Goal: Task Accomplishment & Management: Complete application form

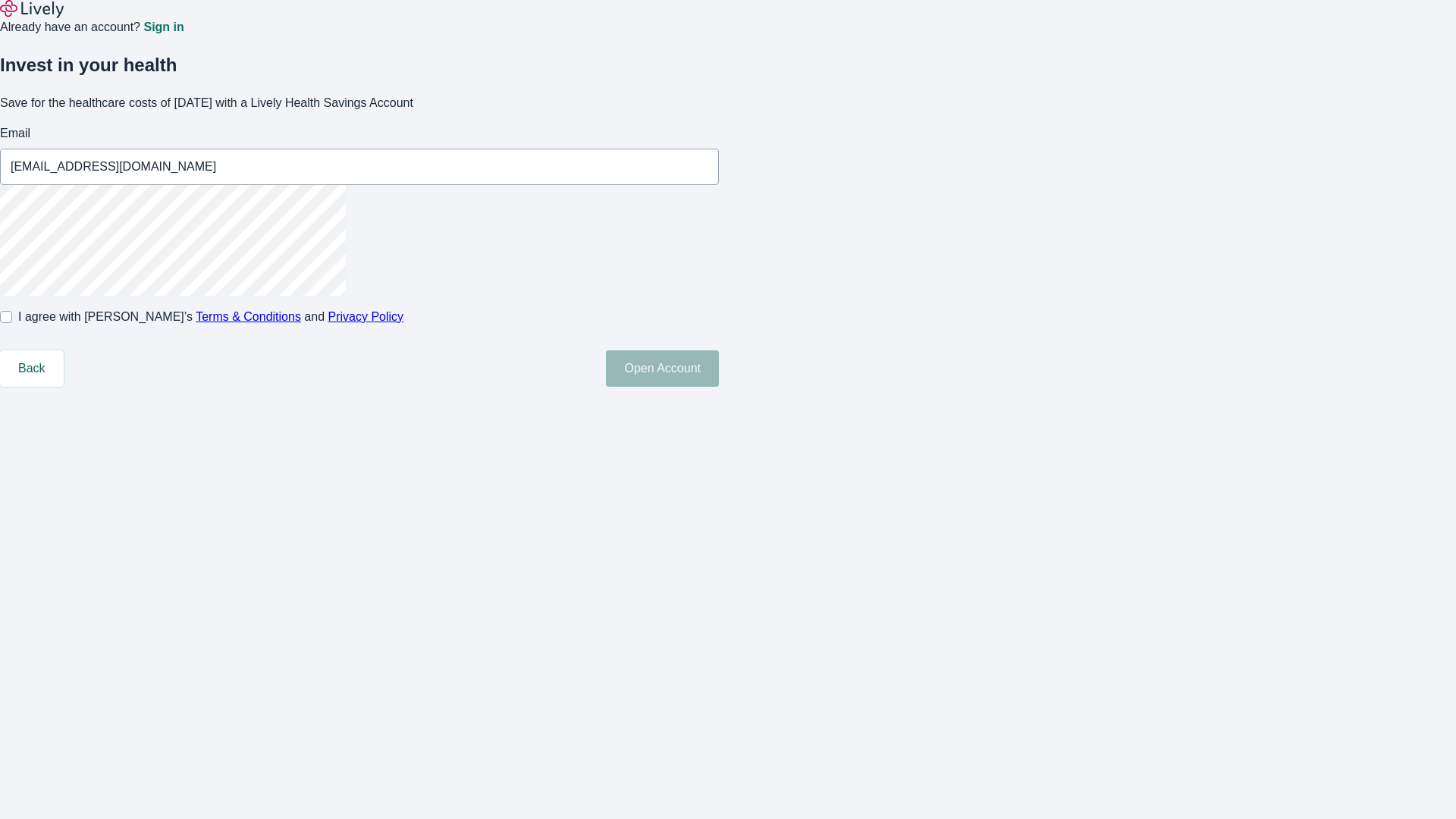
click at [12, 323] on input "I agree with Lively’s Terms & Conditions and Privacy Policy" at bounding box center [6, 317] width 12 height 12
checkbox input "true"
click at [719, 387] on button "Open Account" at bounding box center [662, 369] width 113 height 36
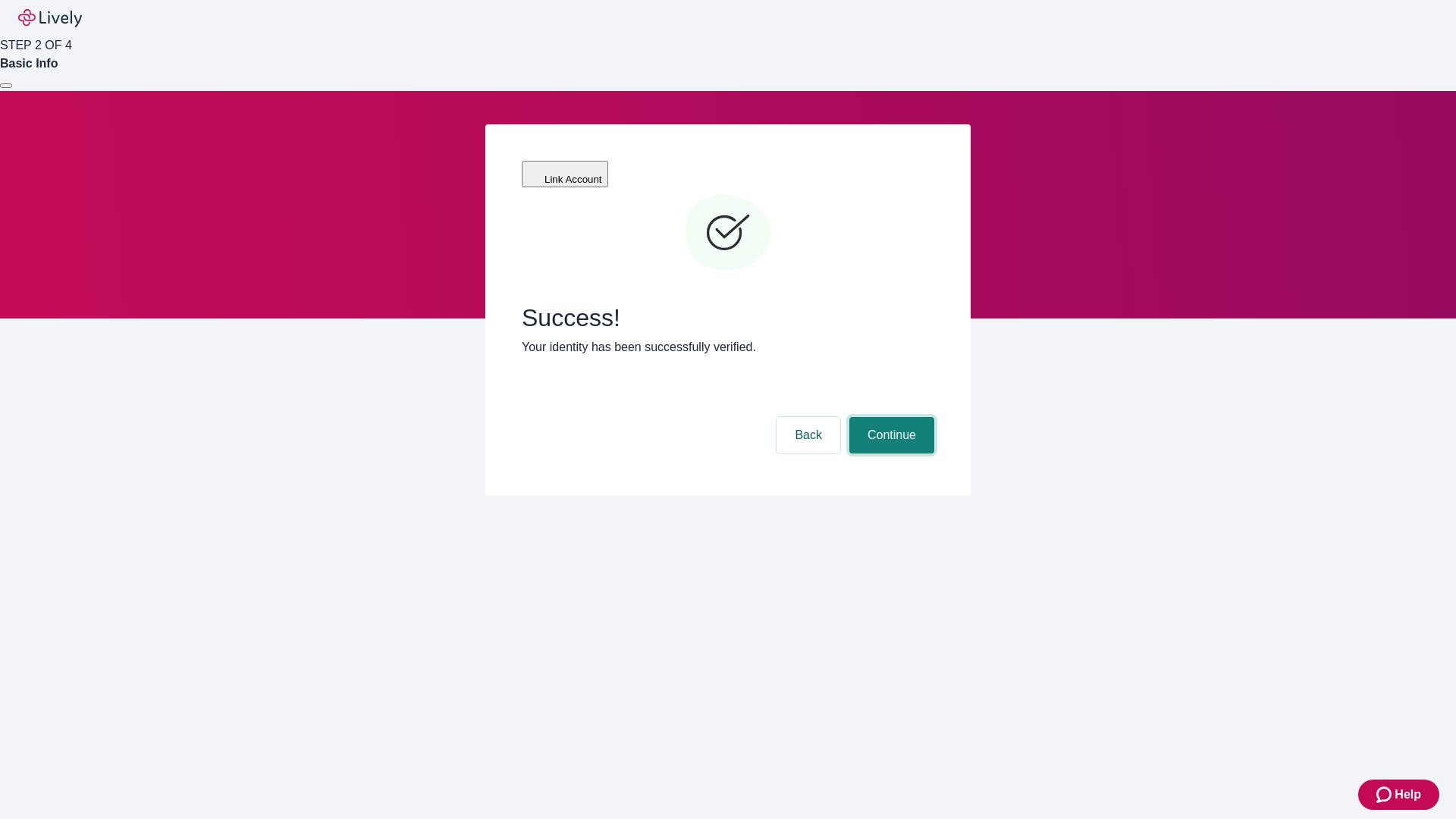
click at [889, 417] on button "Continue" at bounding box center [892, 435] width 85 height 36
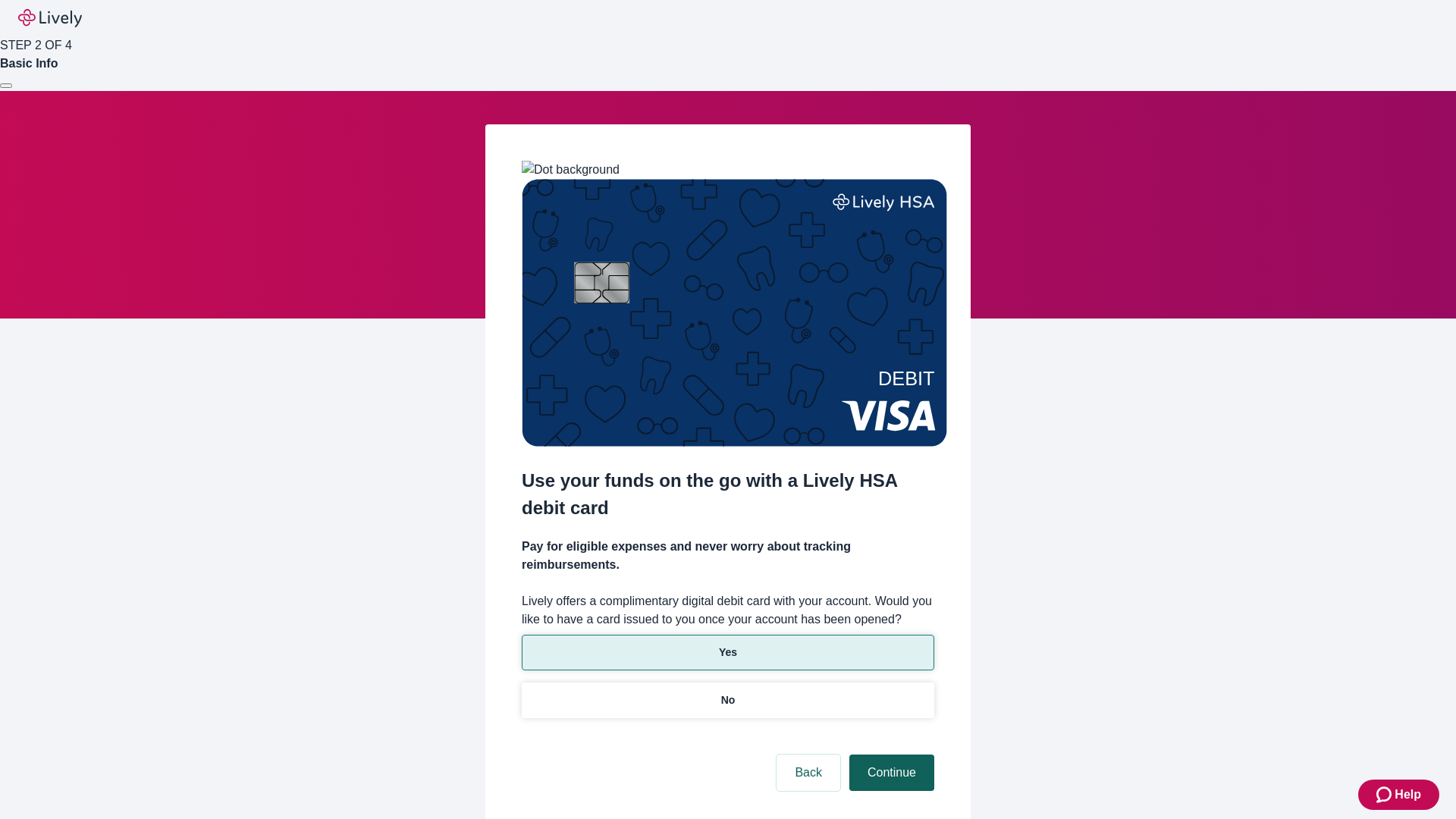
click at [727, 693] on p "No" at bounding box center [729, 701] width 15 height 16
click at [889, 755] on button "Continue" at bounding box center [892, 773] width 85 height 36
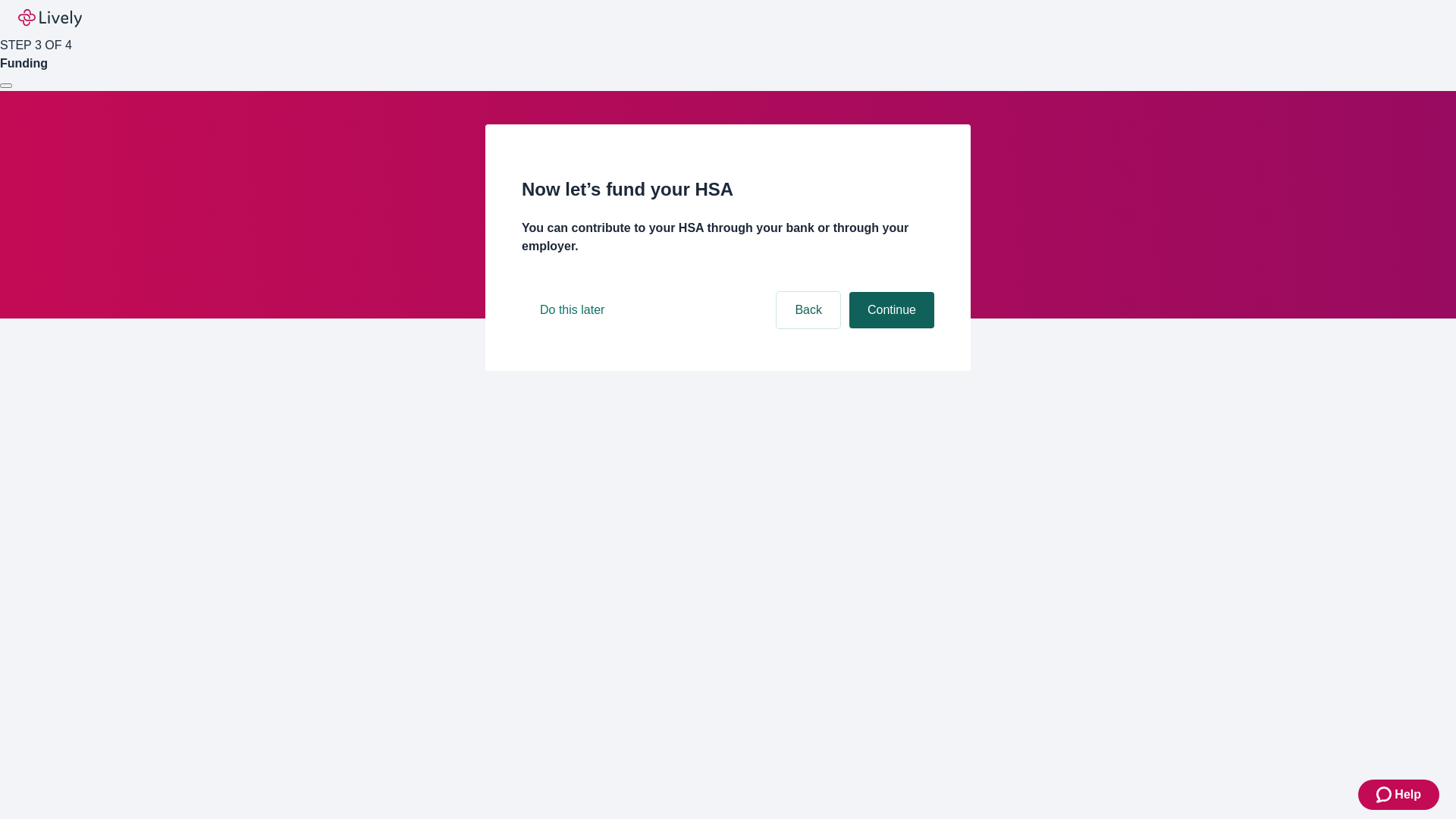
click at [889, 328] on button "Continue" at bounding box center [892, 310] width 85 height 36
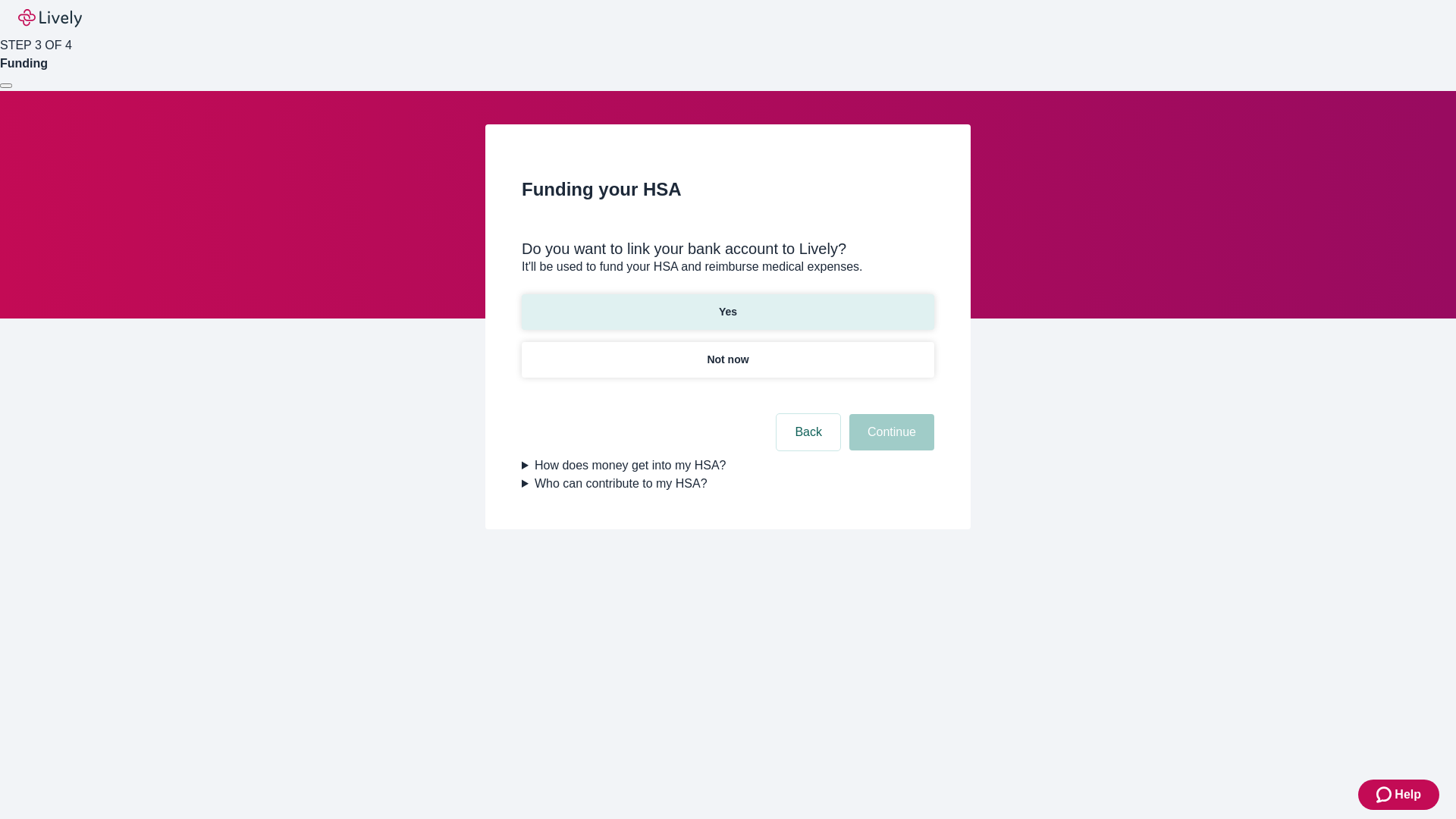
click at [727, 305] on p "Yes" at bounding box center [728, 313] width 18 height 16
click at [889, 414] on button "Continue" at bounding box center [892, 432] width 85 height 36
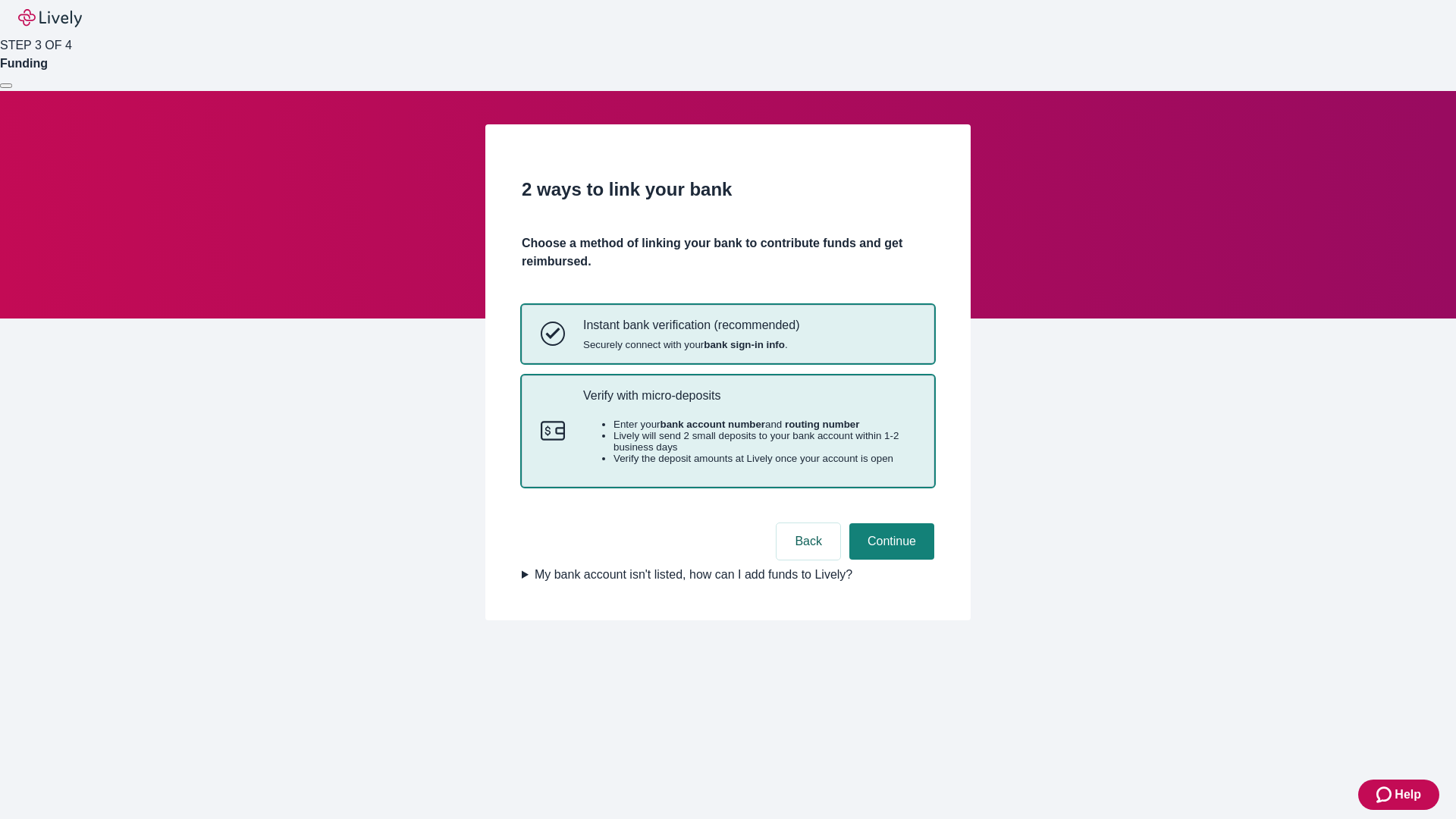
click at [748, 403] on p "Verify with micro-deposits" at bounding box center [749, 395] width 332 height 15
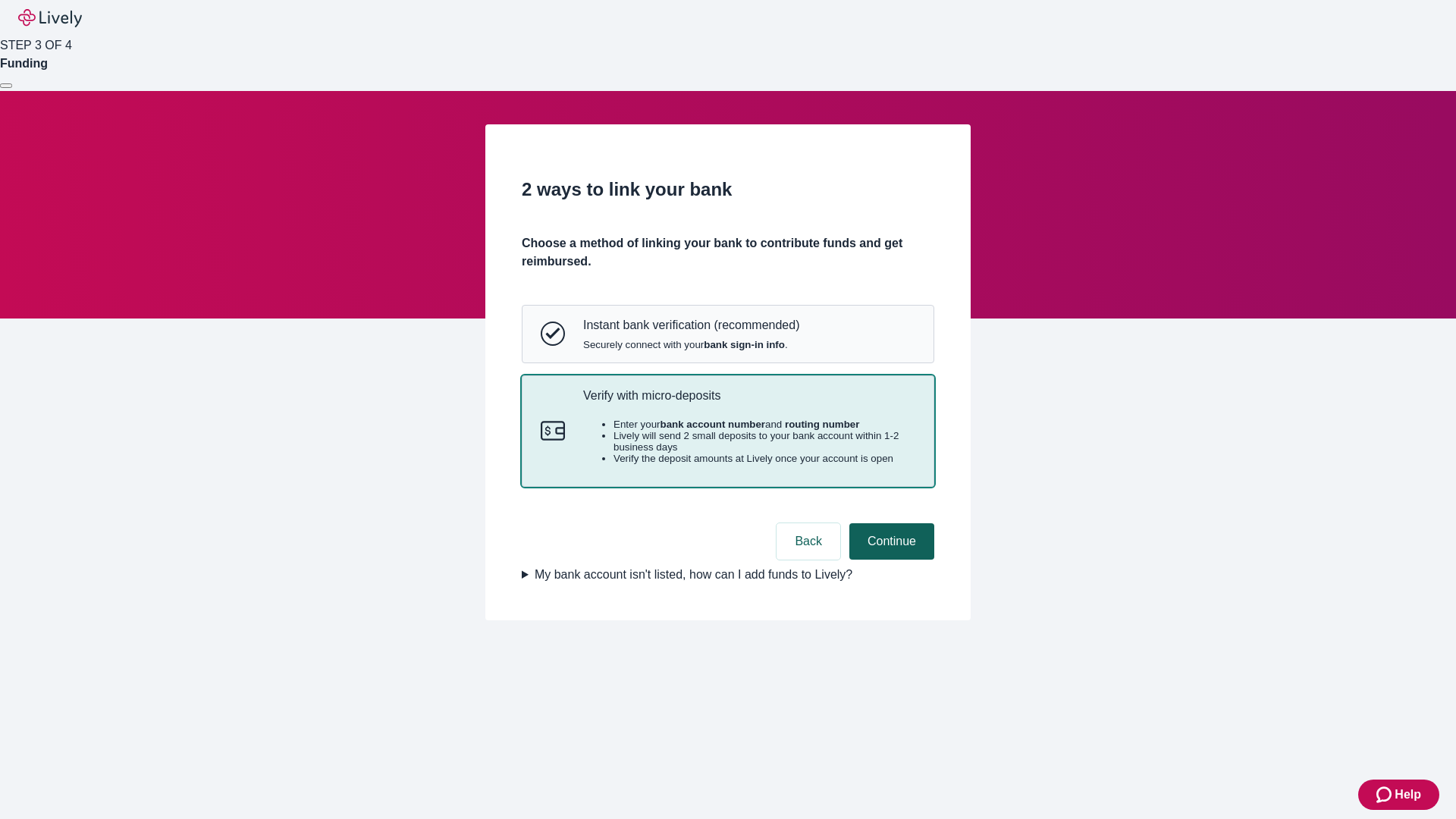
click at [889, 560] on button "Continue" at bounding box center [892, 541] width 85 height 36
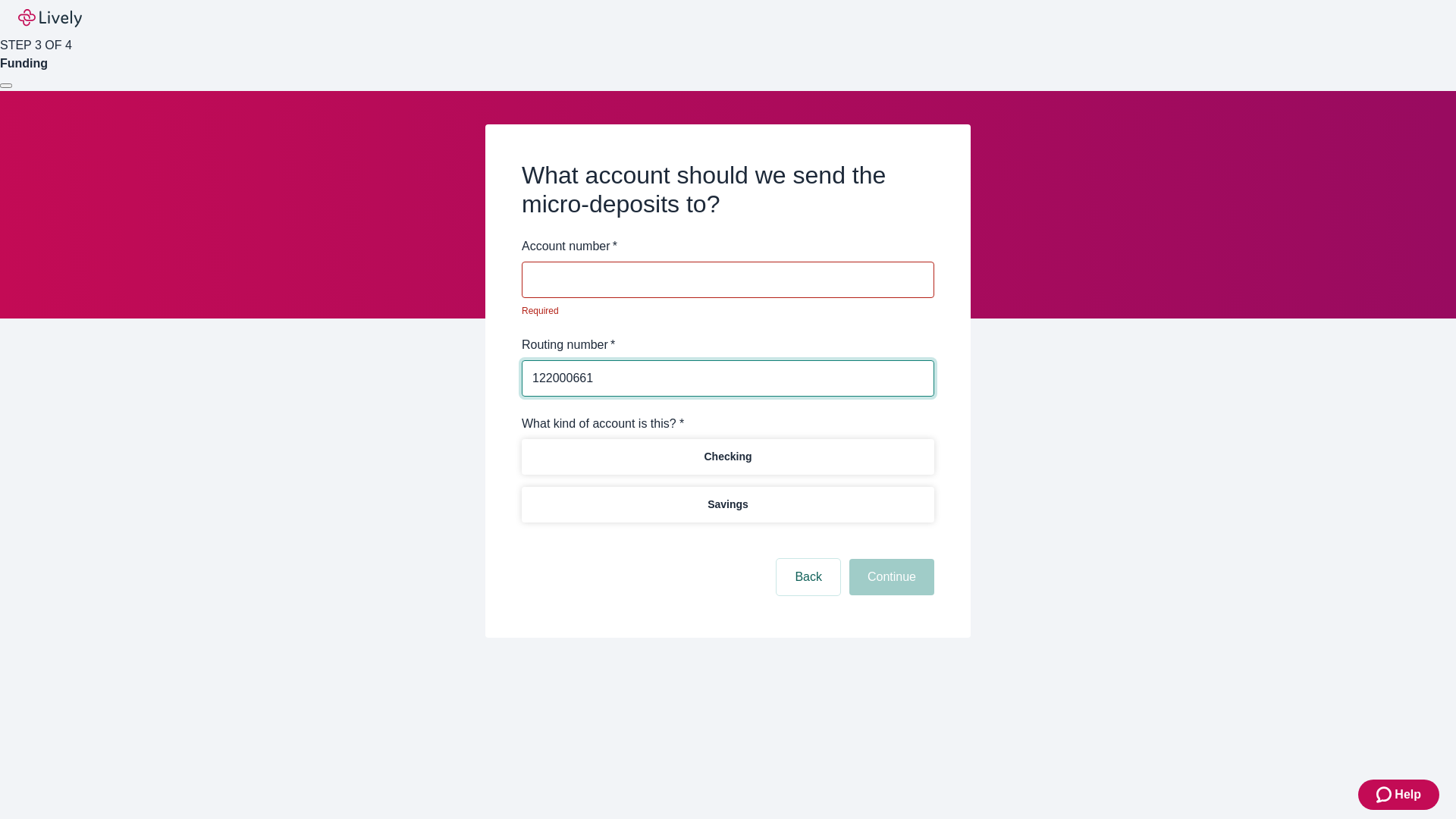
type input "122000661"
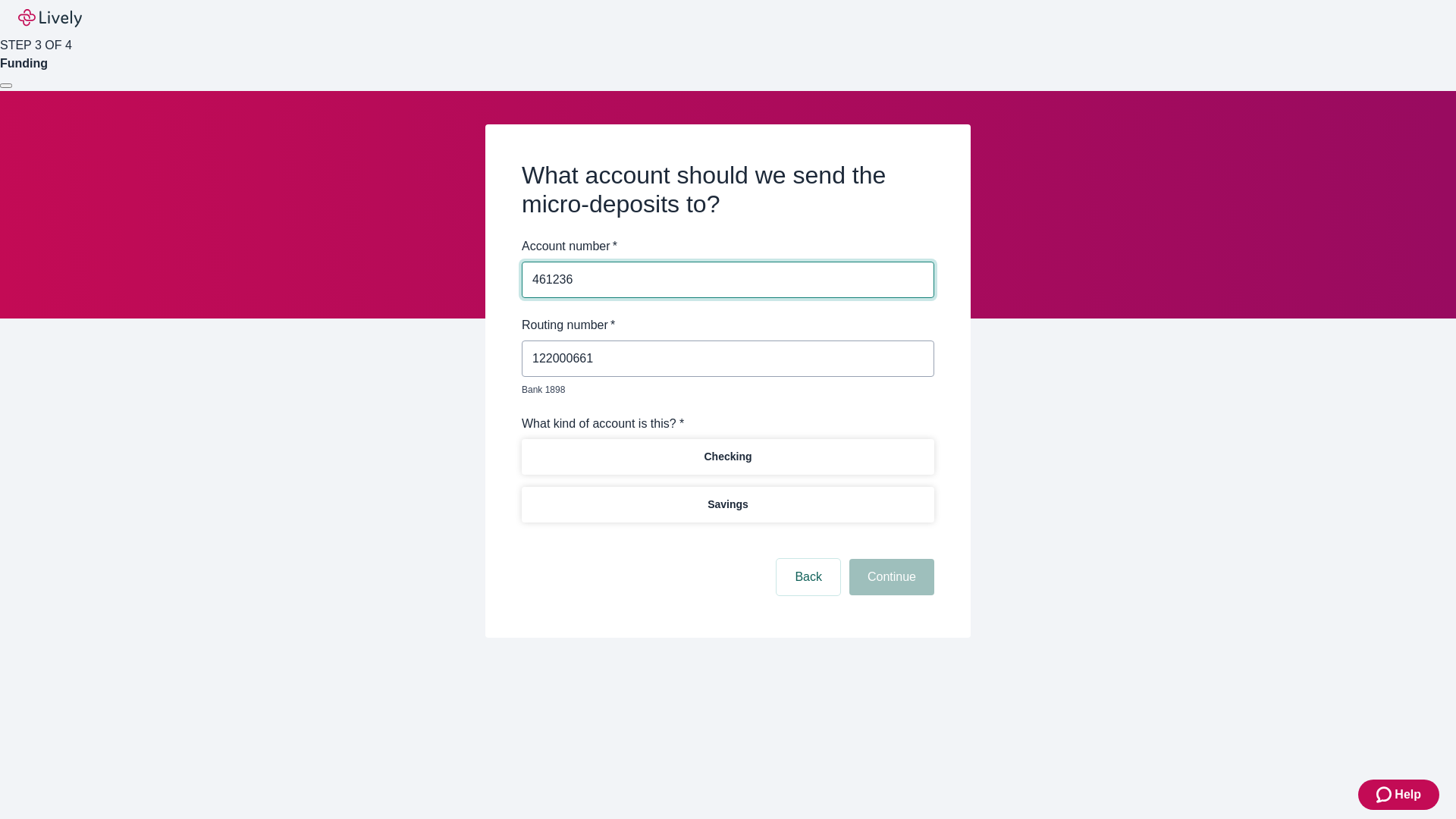
type input "461236"
click at [727, 449] on p "Checking" at bounding box center [727, 457] width 48 height 16
click at [889, 560] on button "Continue" at bounding box center [892, 577] width 85 height 36
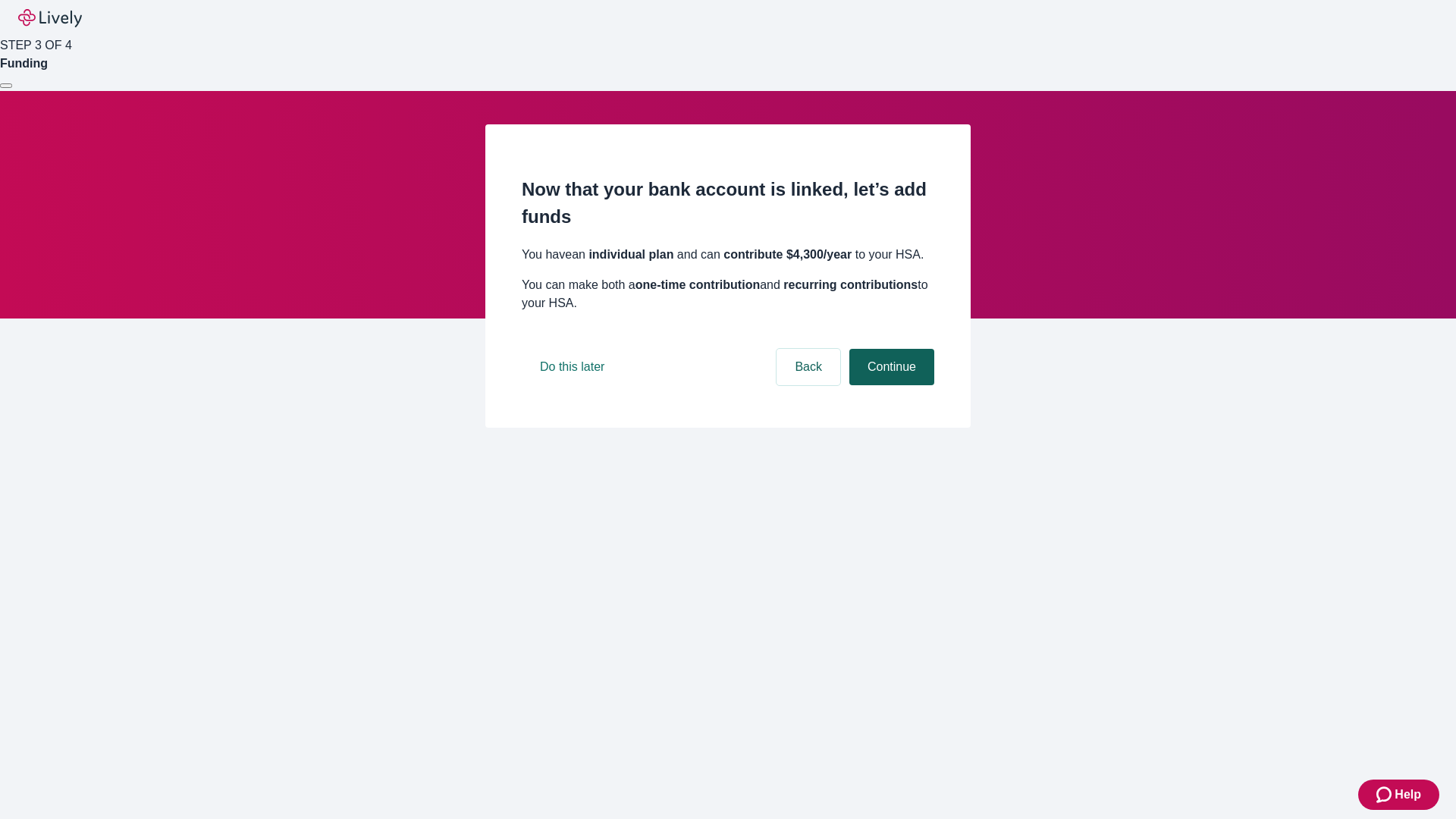
click at [889, 386] on button "Continue" at bounding box center [892, 367] width 85 height 36
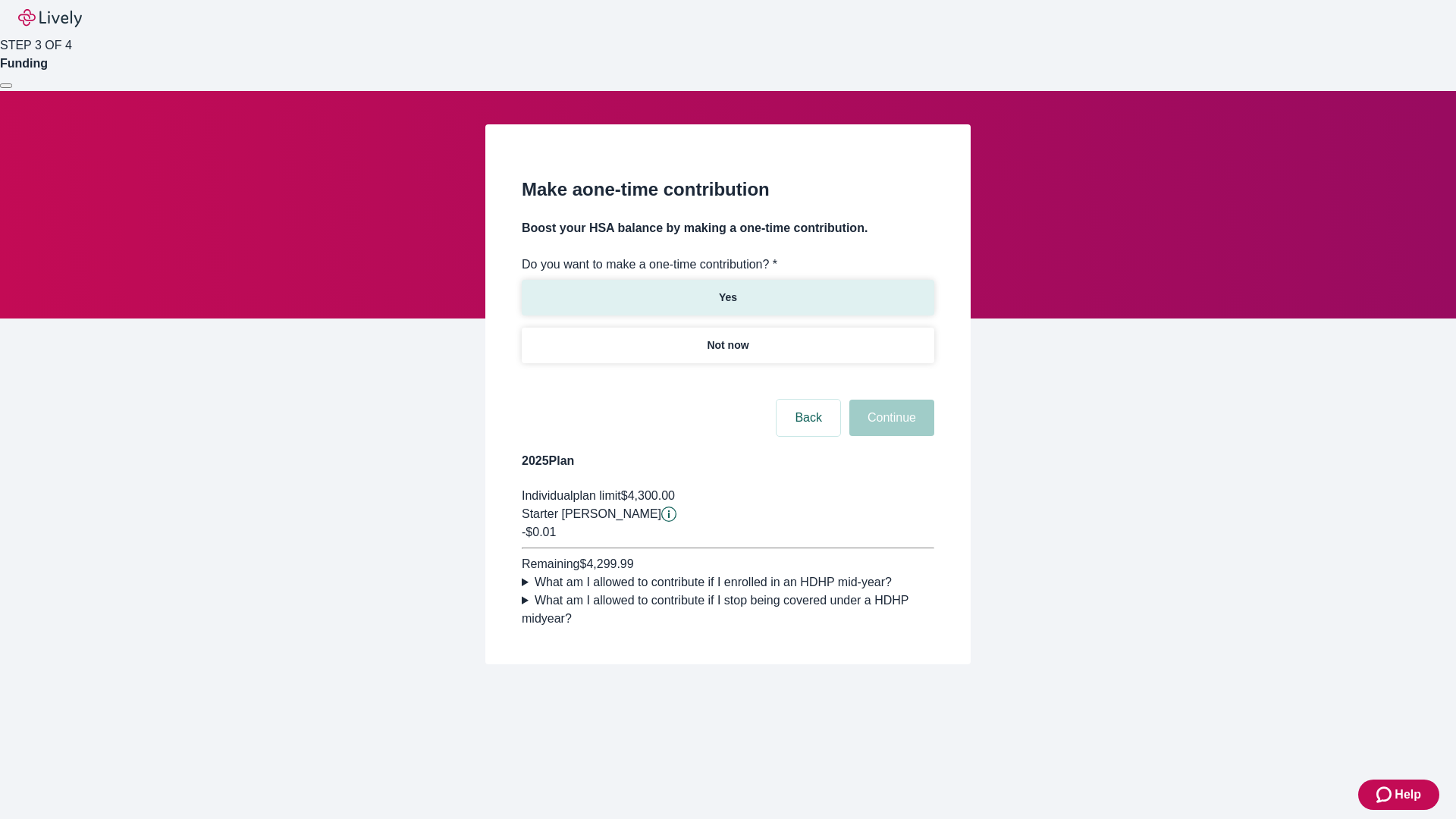
click at [727, 290] on p "Yes" at bounding box center [728, 298] width 18 height 16
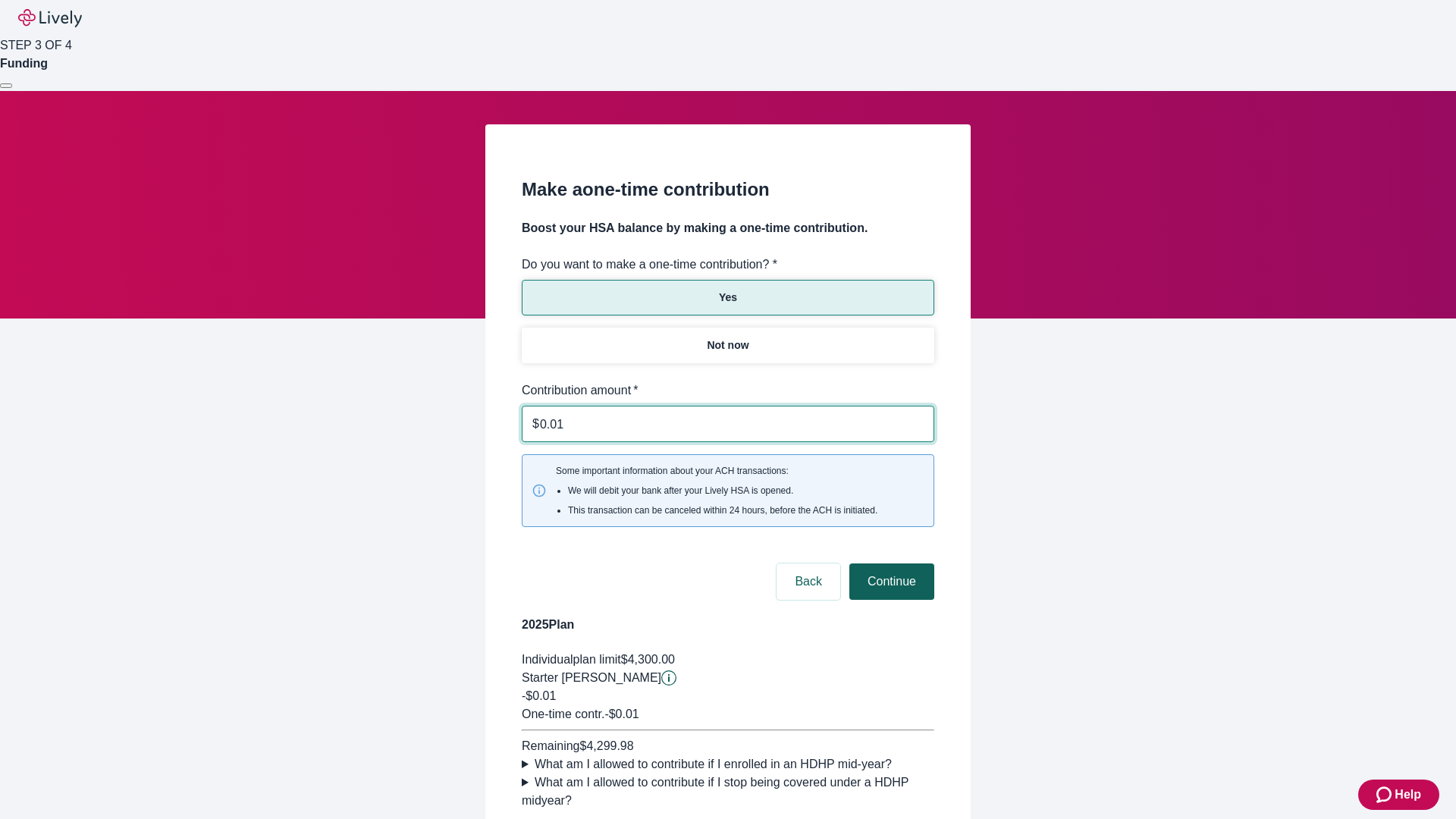
type input "0.01"
click at [889, 564] on button "Continue" at bounding box center [892, 582] width 85 height 36
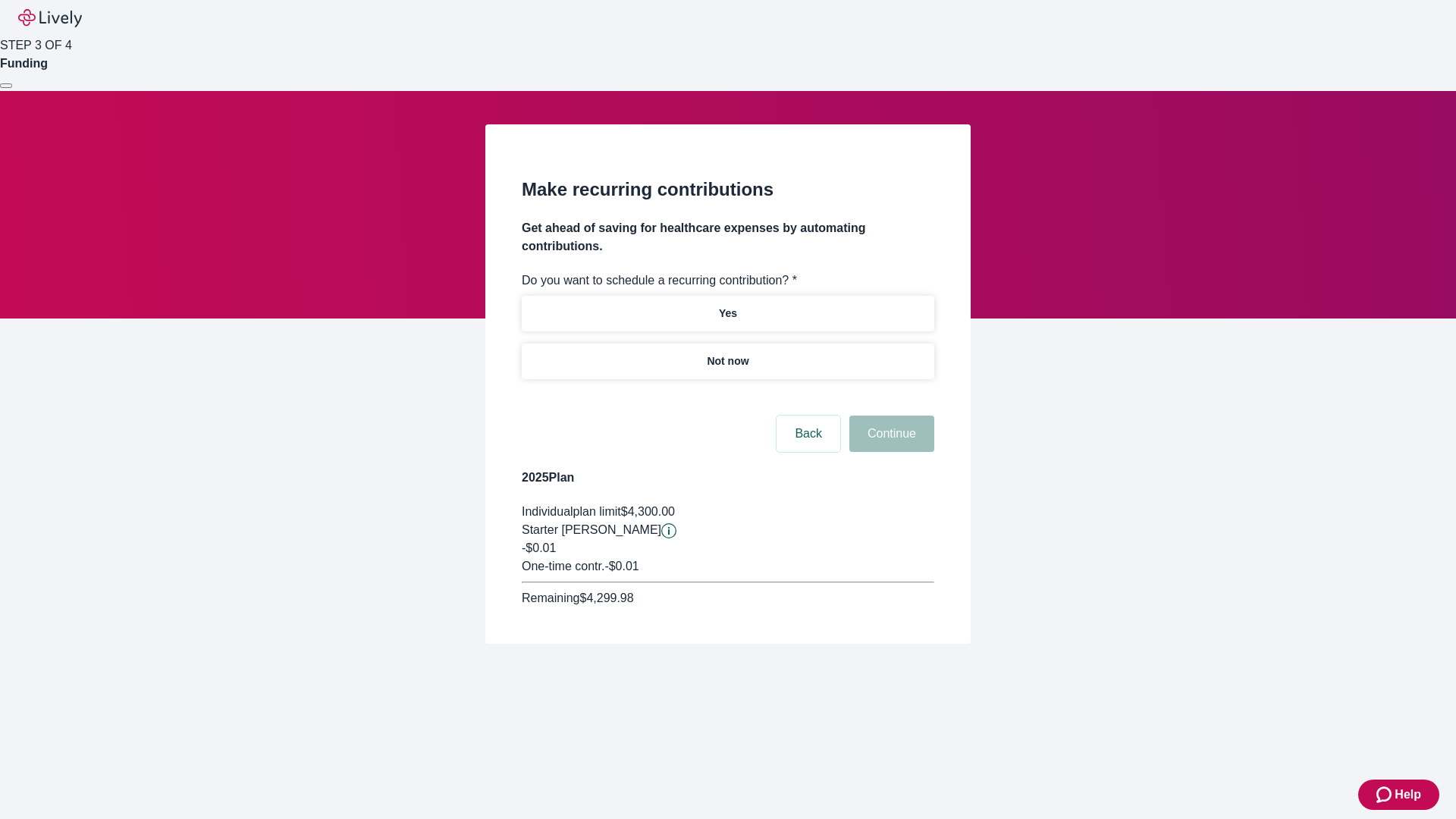
click at [727, 353] on p "Not now" at bounding box center [728, 361] width 42 height 16
click at [889, 416] on button "Continue" at bounding box center [892, 433] width 85 height 36
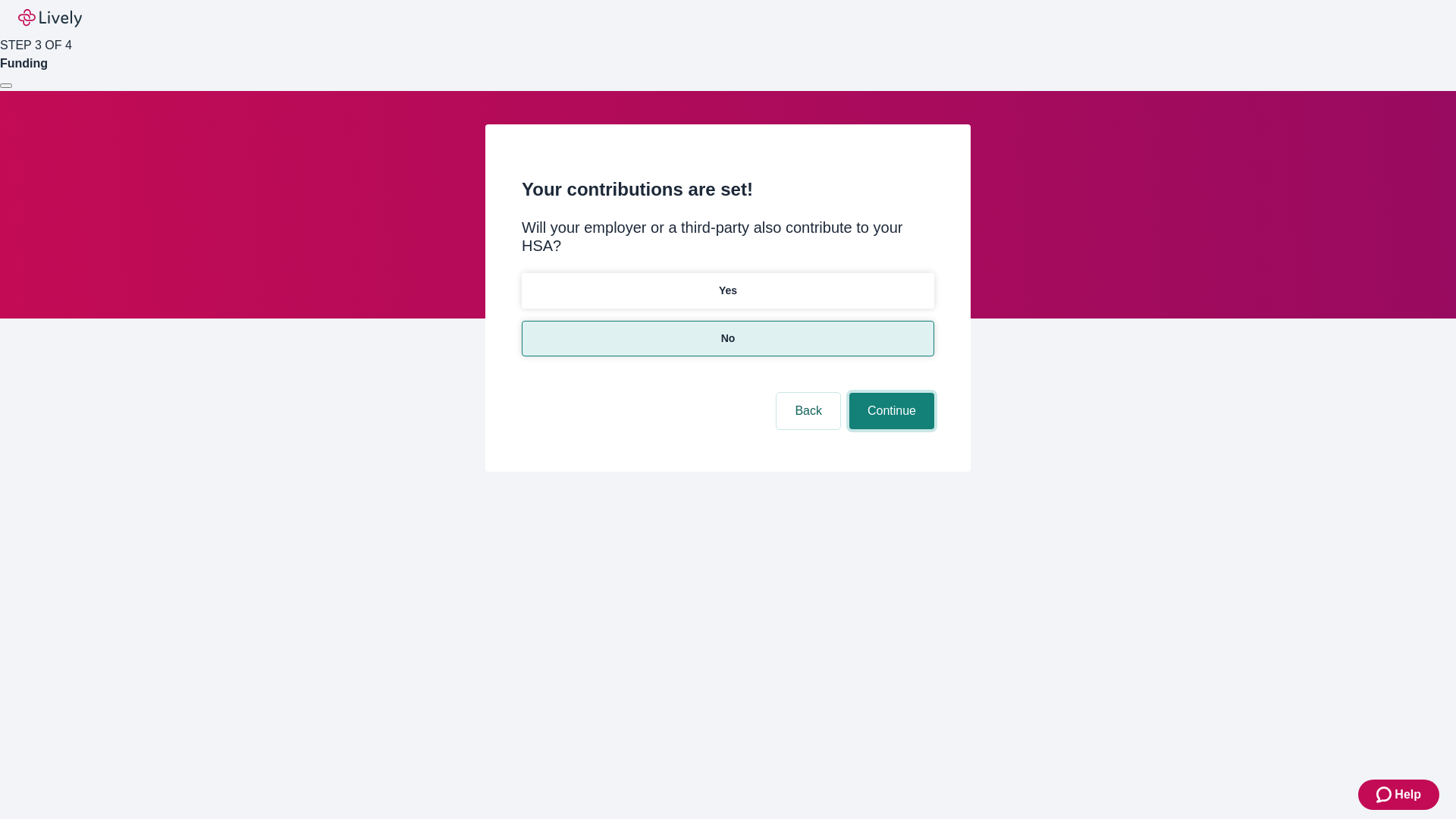
click at [889, 393] on button "Continue" at bounding box center [892, 411] width 85 height 36
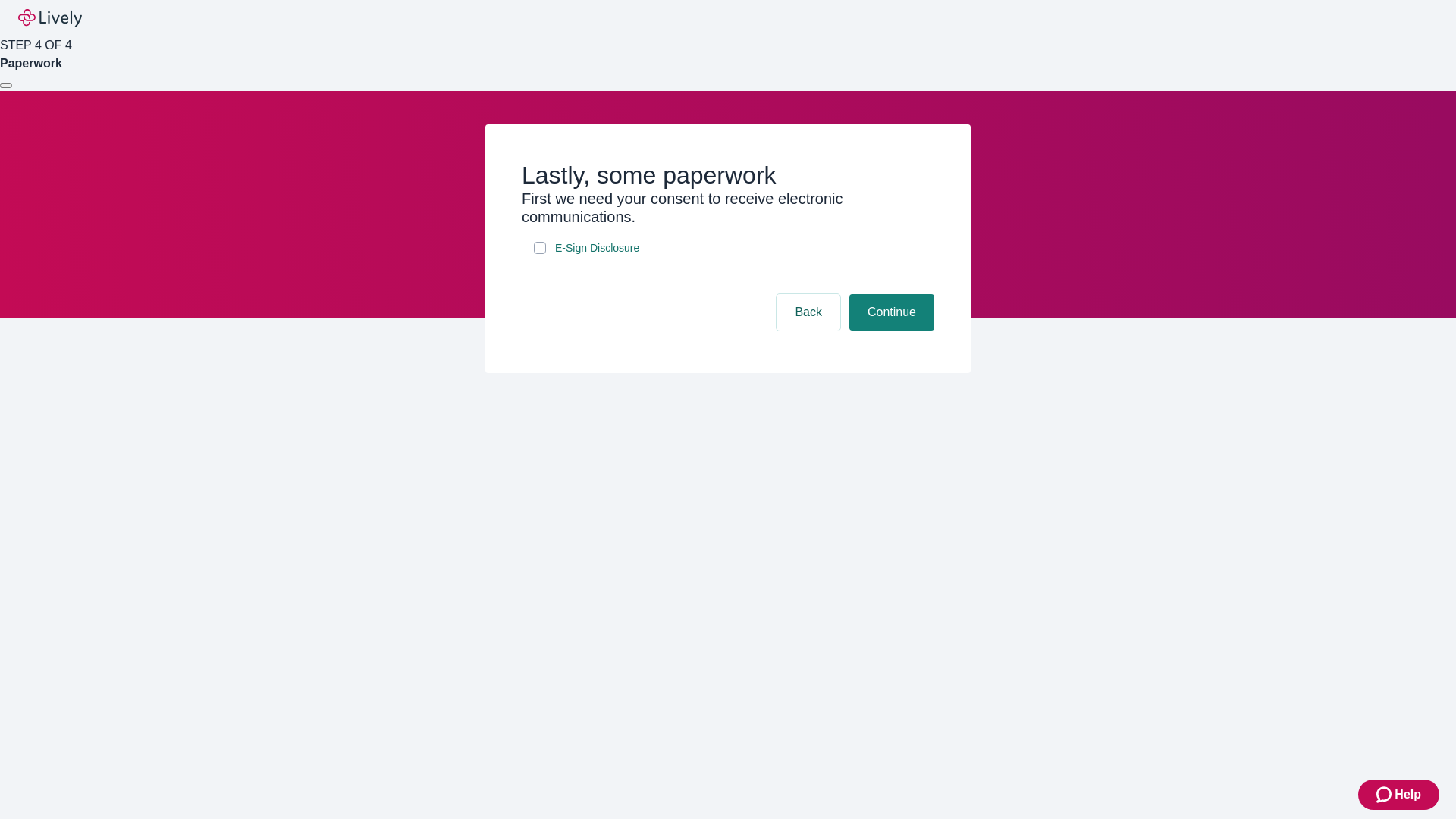
click at [540, 254] on input "E-Sign Disclosure" at bounding box center [539, 248] width 12 height 12
checkbox input "true"
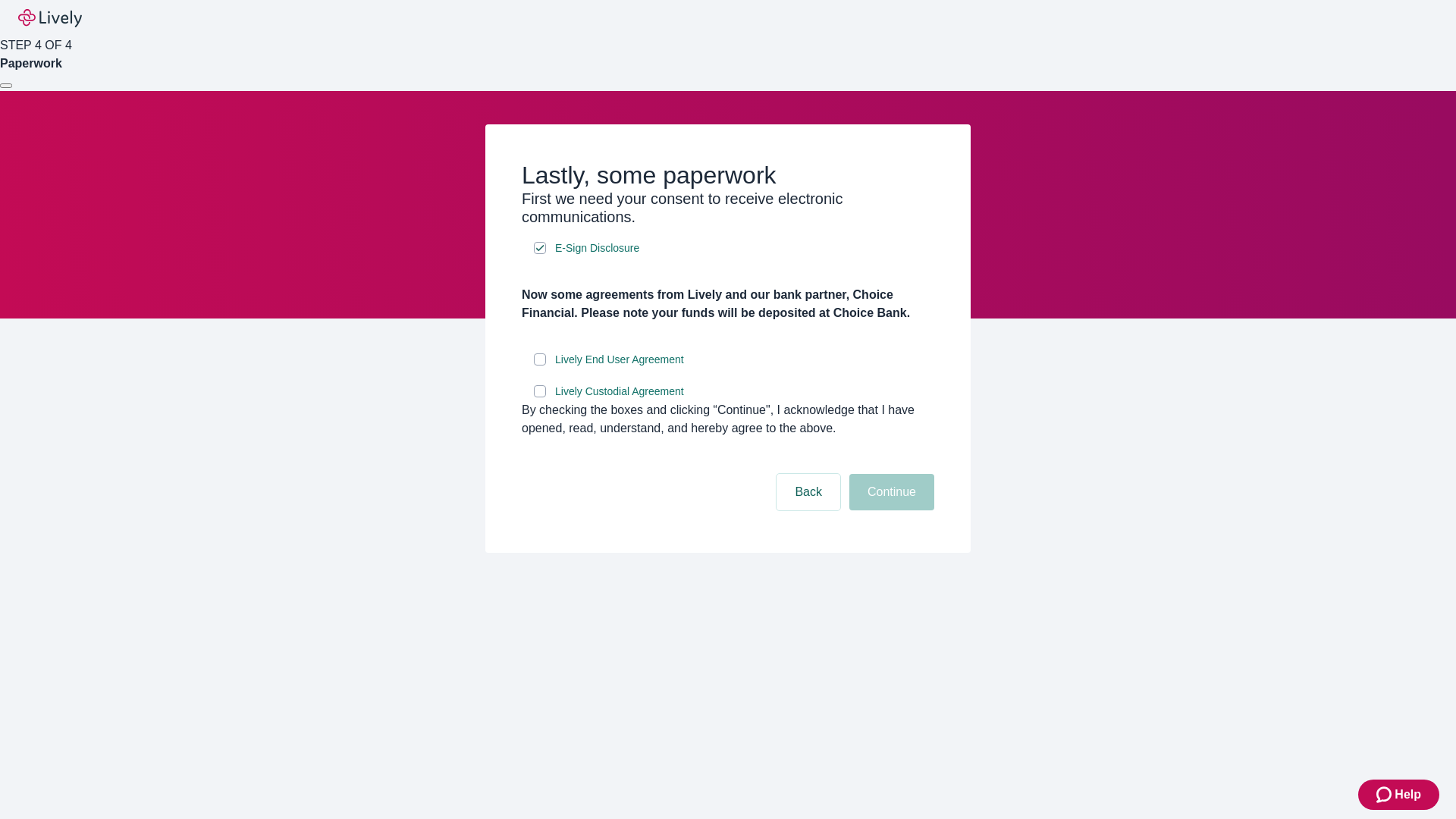
click at [540, 365] on input "Lively End User Agreement" at bounding box center [539, 359] width 12 height 12
checkbox input "true"
click at [540, 398] on input "Lively Custodial Agreement" at bounding box center [539, 391] width 12 height 12
checkbox input "true"
click at [889, 510] on button "Continue" at bounding box center [892, 492] width 85 height 36
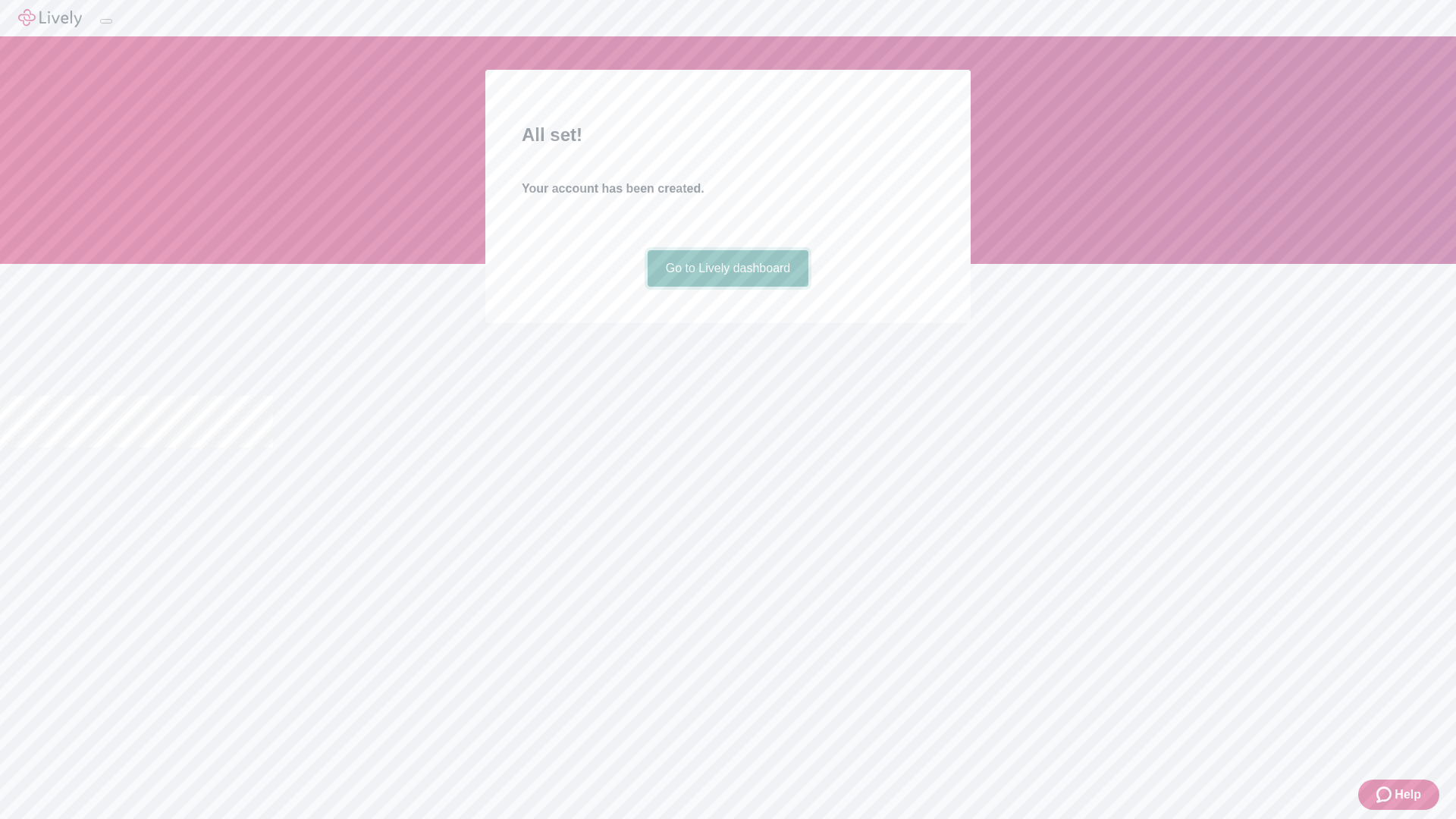
click at [727, 287] on link "Go to Lively dashboard" at bounding box center [728, 268] width 161 height 36
